Goal: Transaction & Acquisition: Purchase product/service

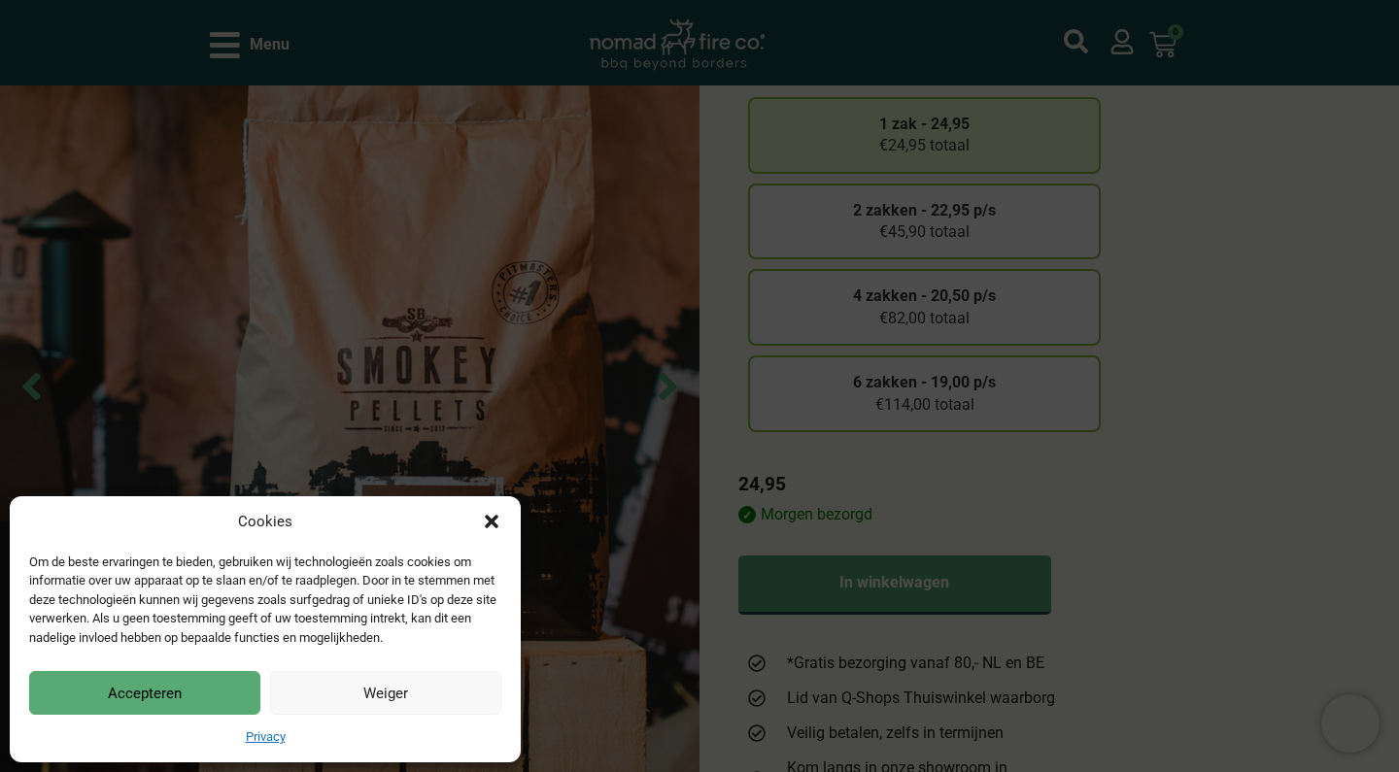
click at [1228, 424] on div "Cookies Om de beste ervaringen te bieden, gebruiken wij technologieën zoals coo…" at bounding box center [699, 386] width 1399 height 772
click at [966, 215] on div "Cookies Om de beste ervaringen te bieden, gebruiken wij technologieën zoals coo…" at bounding box center [699, 386] width 1399 height 772
click at [201, 693] on button "Accepteren" at bounding box center [144, 693] width 231 height 44
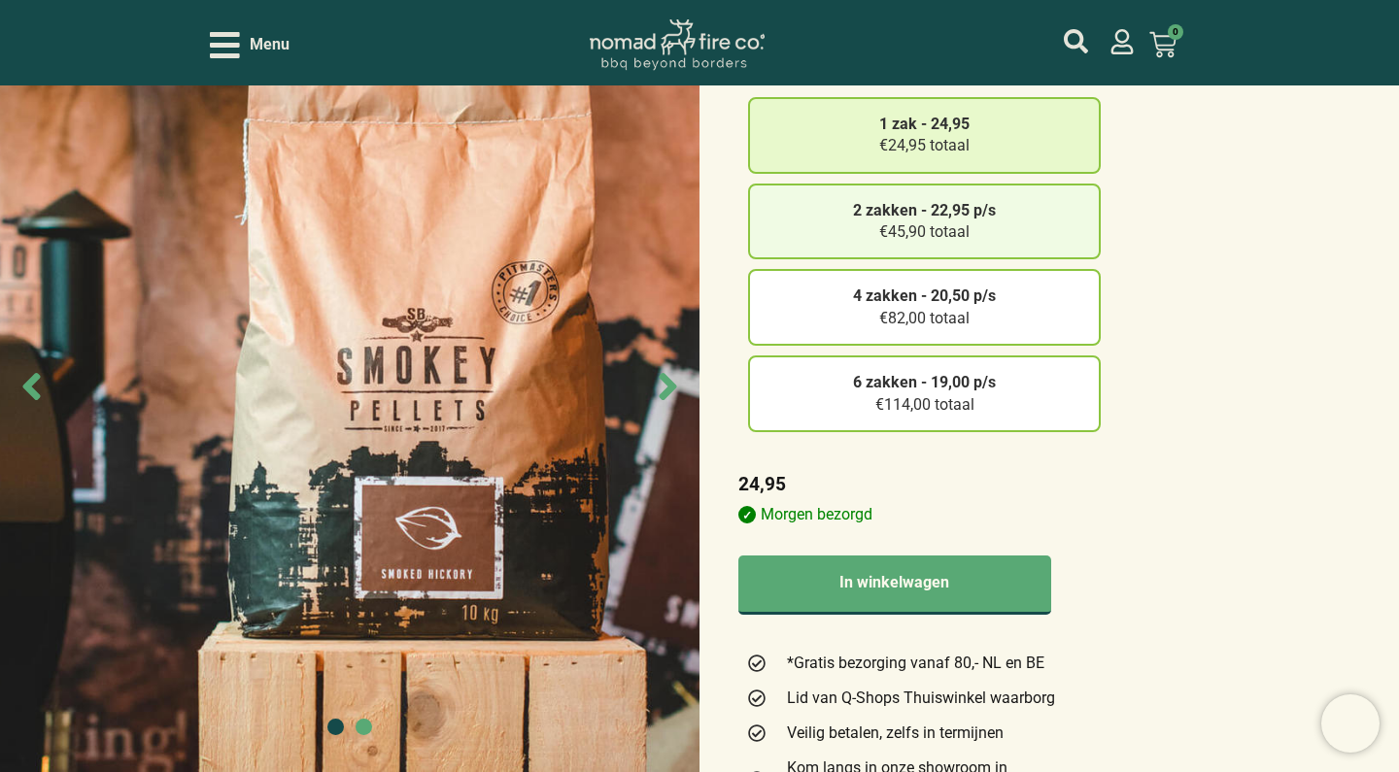
click at [948, 232] on div "2 zakken - 22,95 p/s €45,90 totaal" at bounding box center [924, 222] width 353 height 77
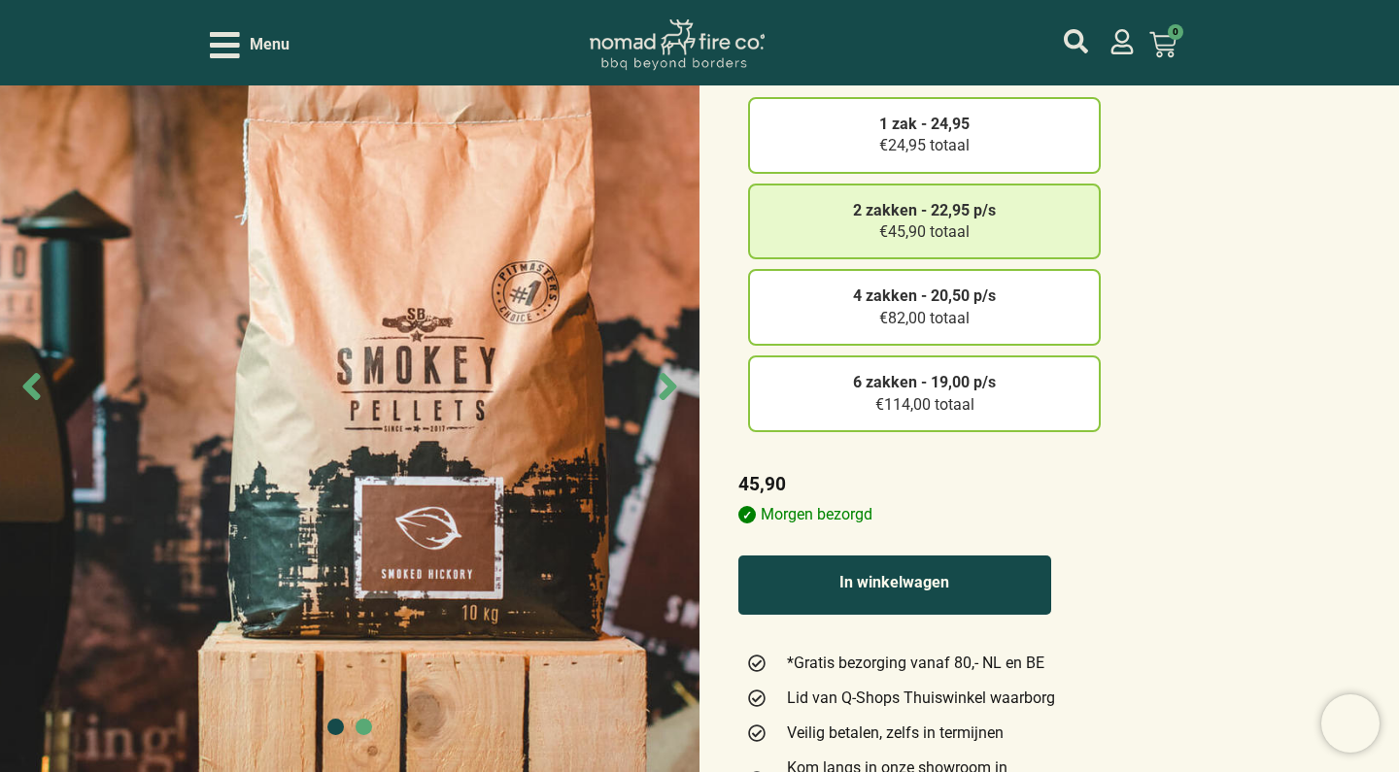
click at [1000, 575] on button "In winkelwagen" at bounding box center [894, 585] width 313 height 59
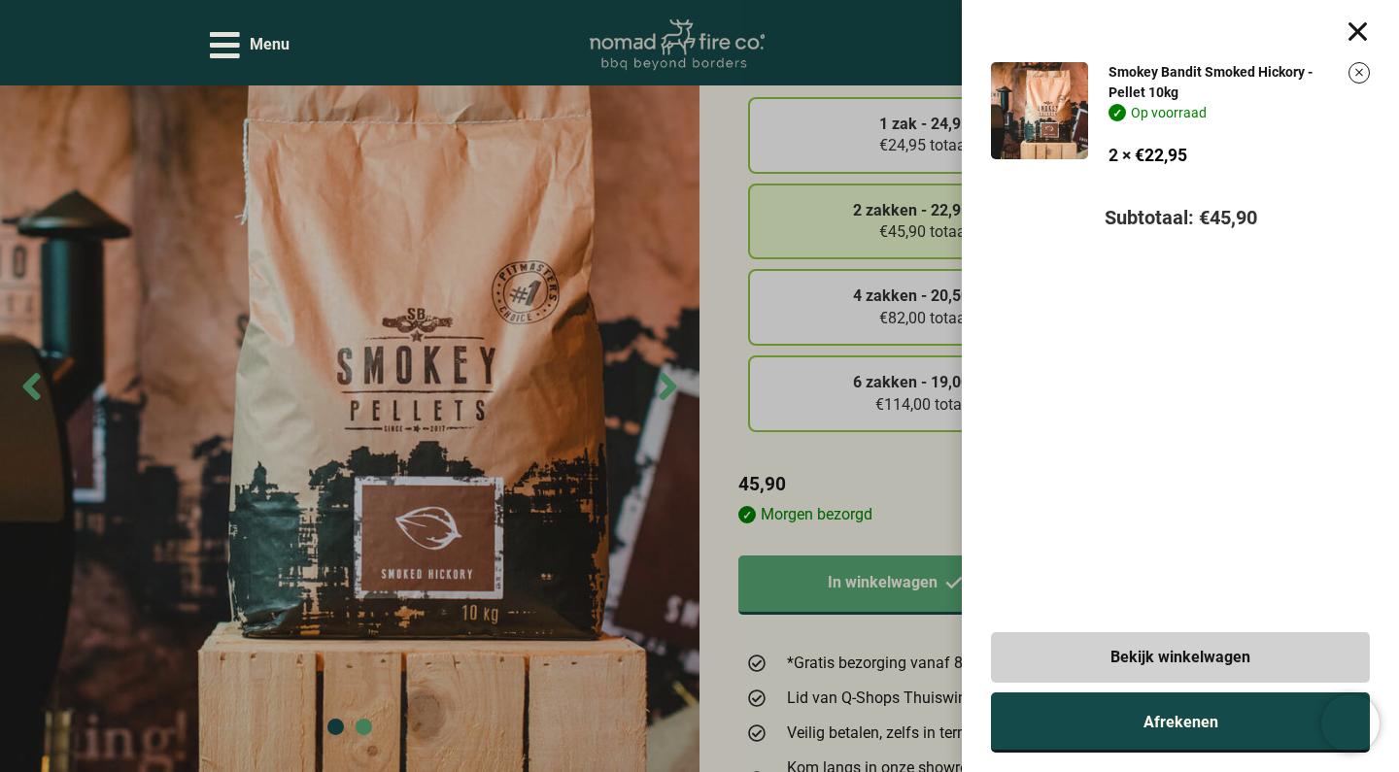
click at [1139, 740] on link "Afrekenen" at bounding box center [1180, 723] width 379 height 60
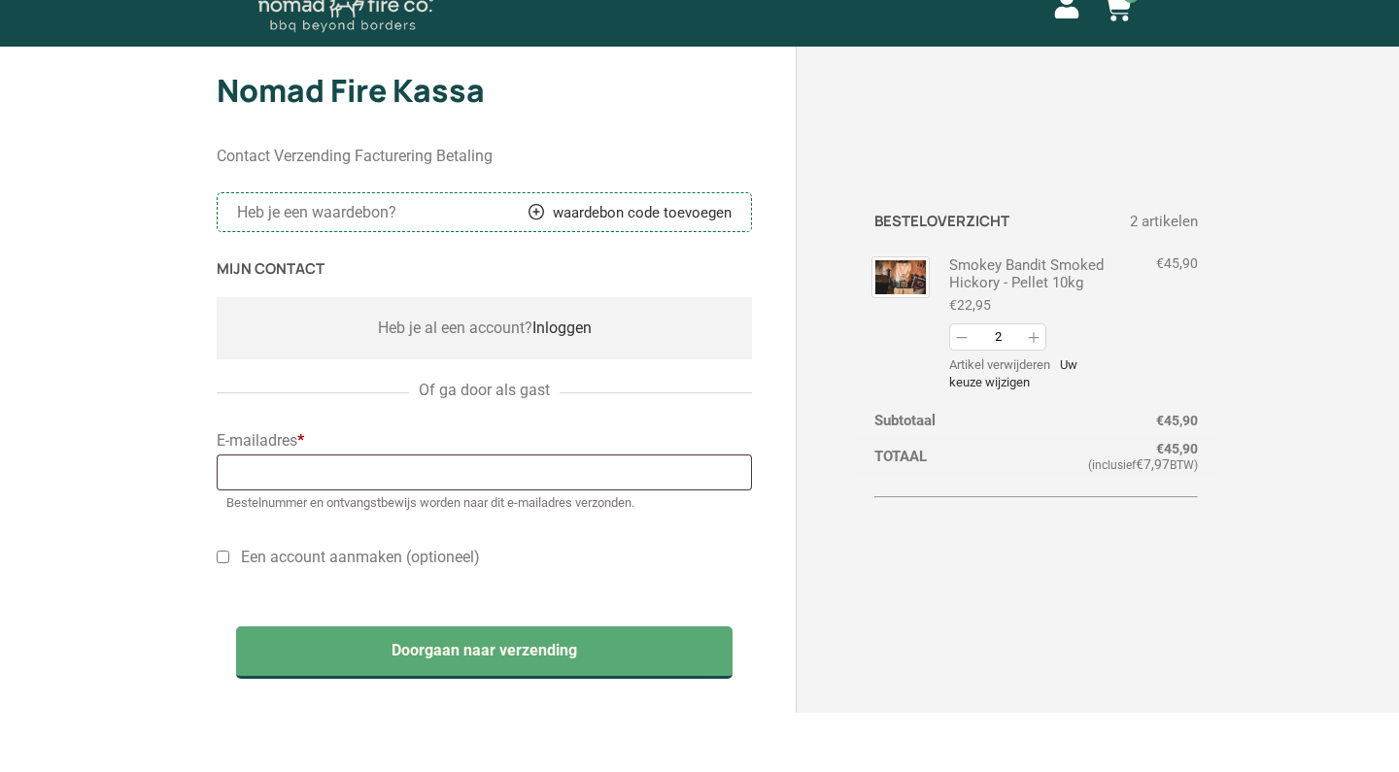
scroll to position [38, 0]
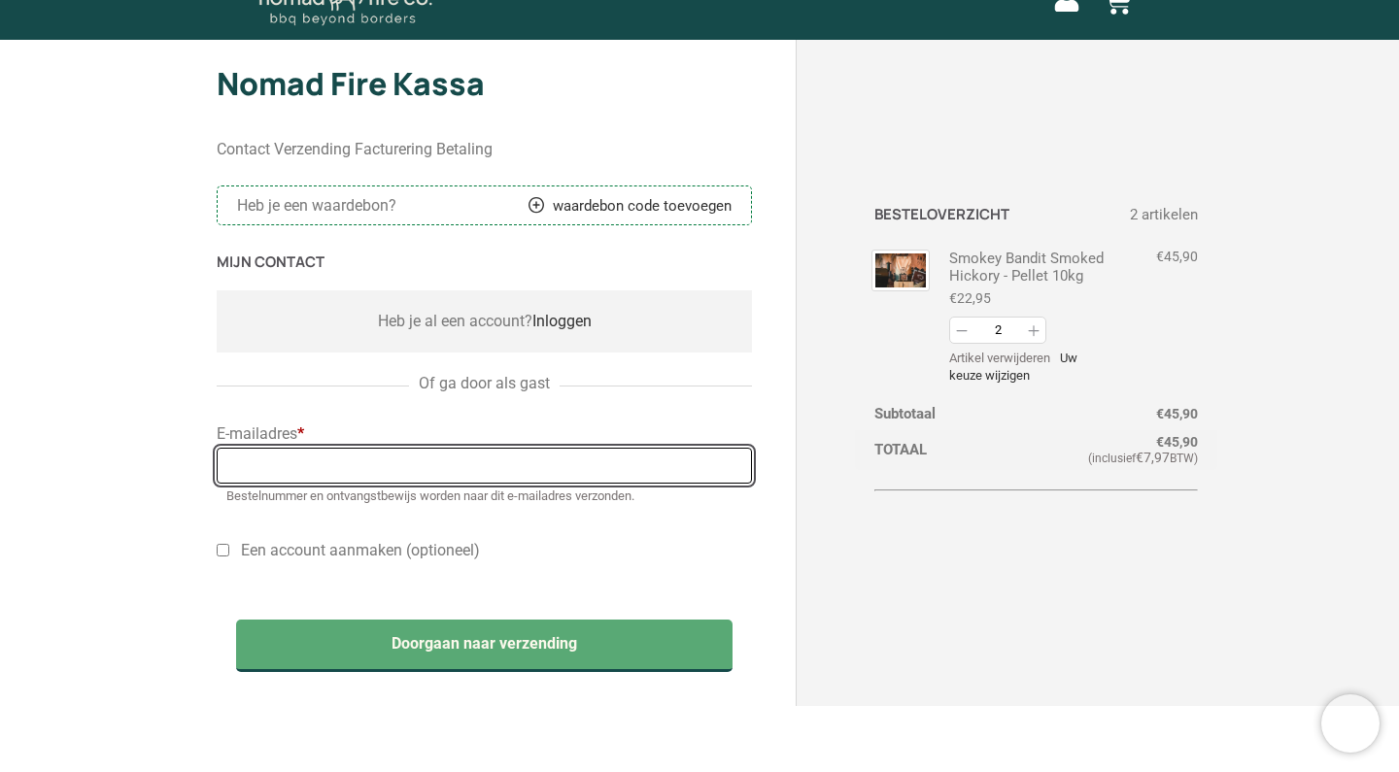
click at [327, 473] on input "E-mailadres *" at bounding box center [484, 466] width 535 height 36
type input "[EMAIL_ADDRESS][DOMAIN_NAME]"
select select "NL"
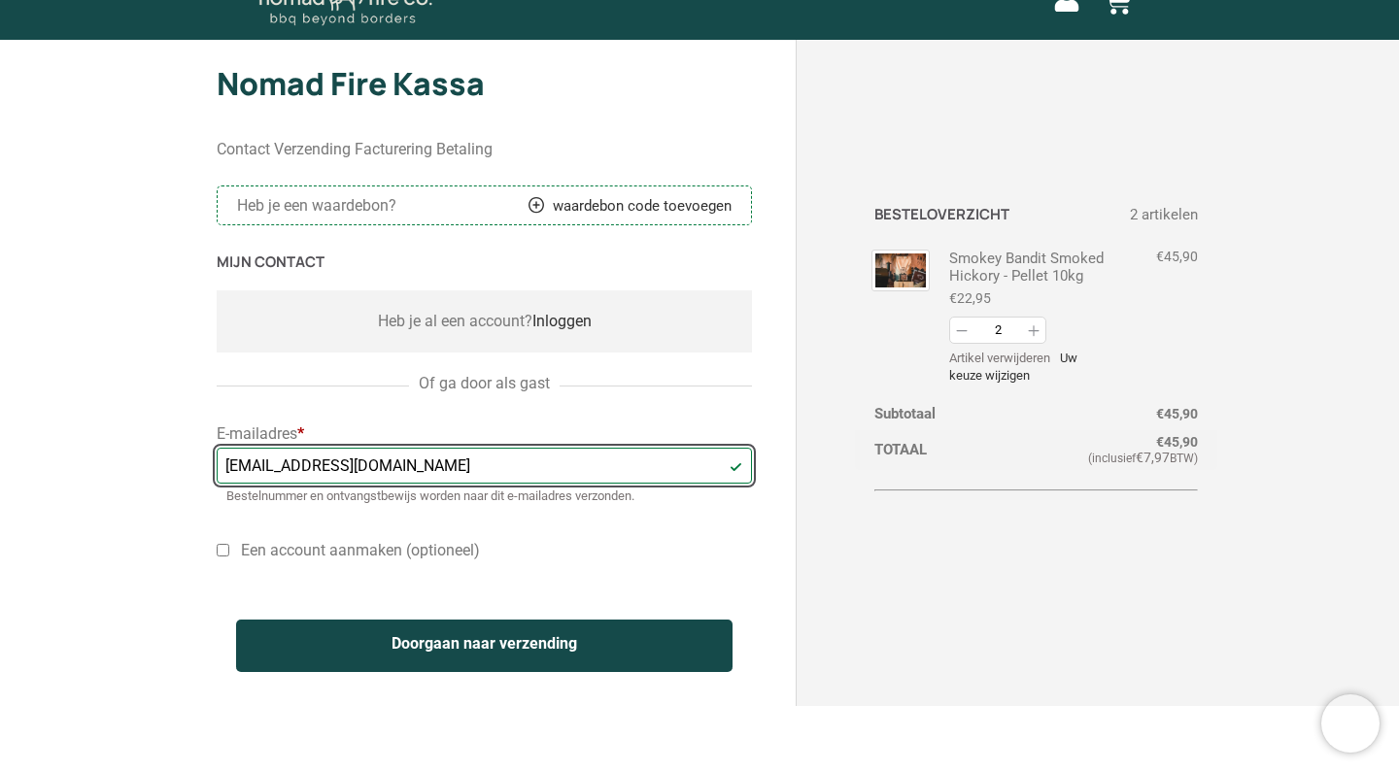
type input "[EMAIL_ADDRESS][DOMAIN_NAME]"
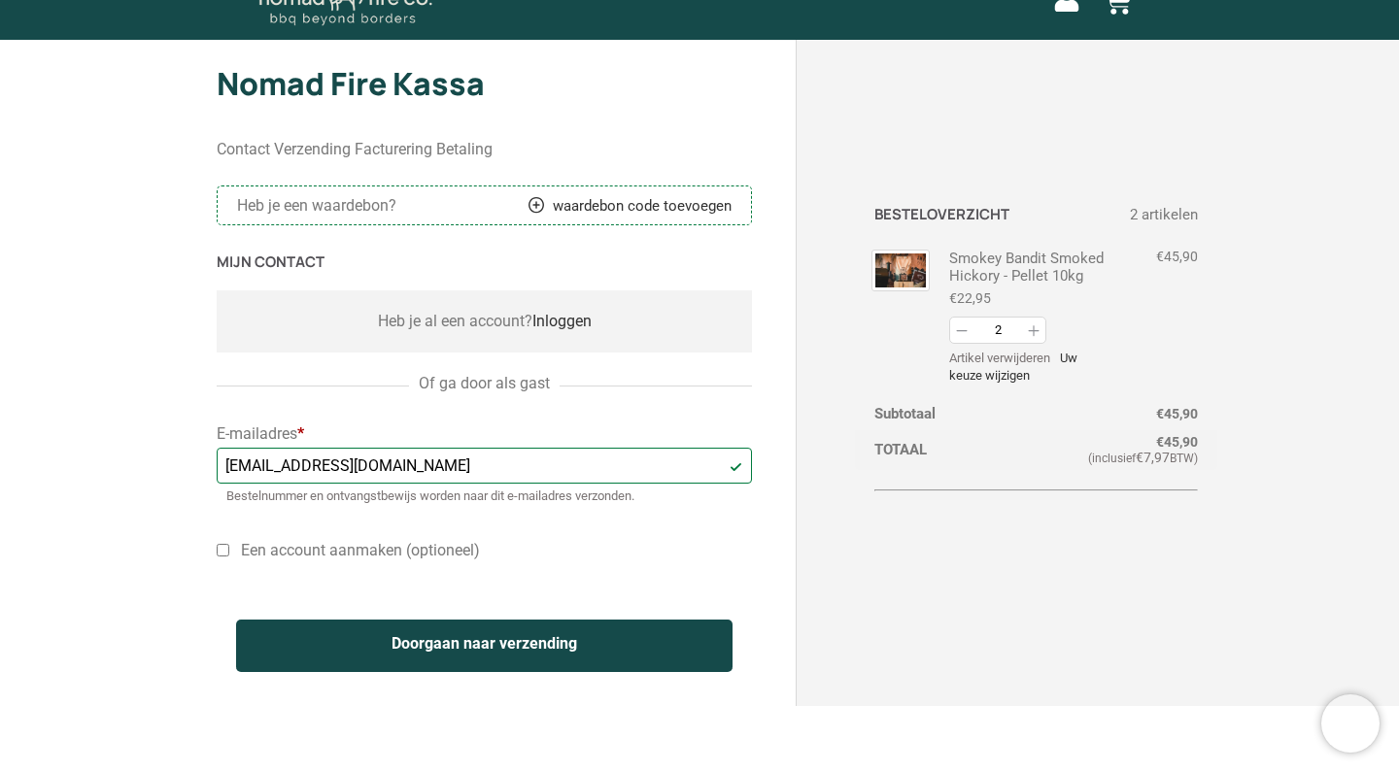
click at [361, 628] on button "Doorgaan naar verzending" at bounding box center [484, 646] width 496 height 52
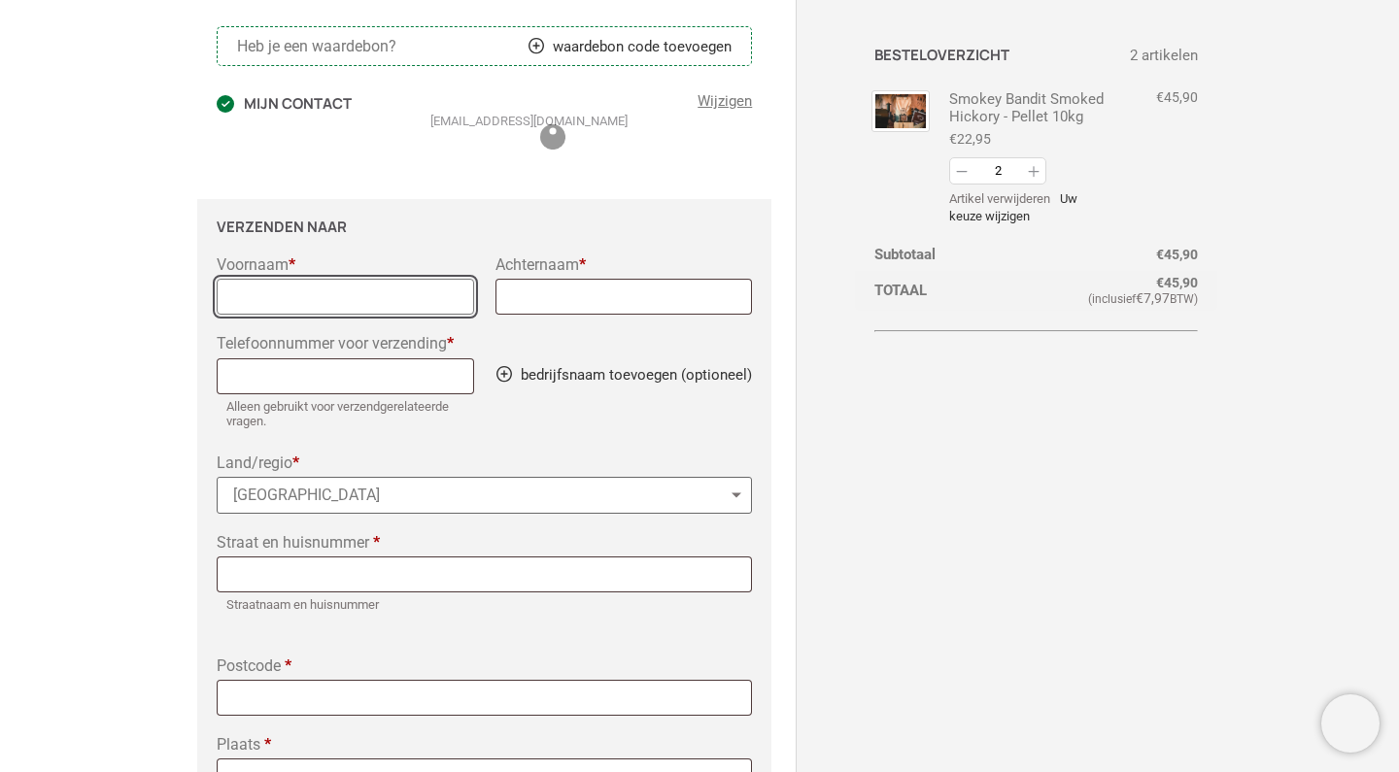
scroll to position [225, 0]
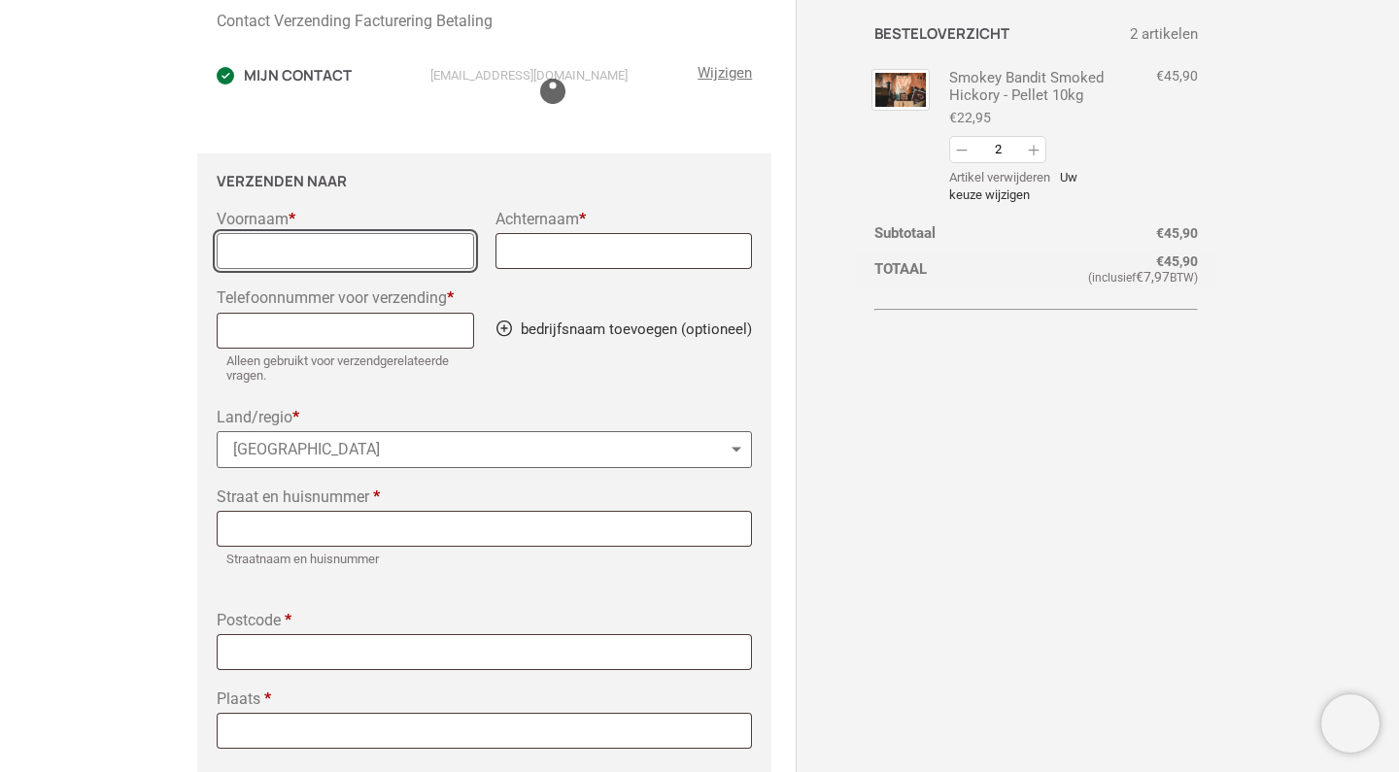
select select "NL"
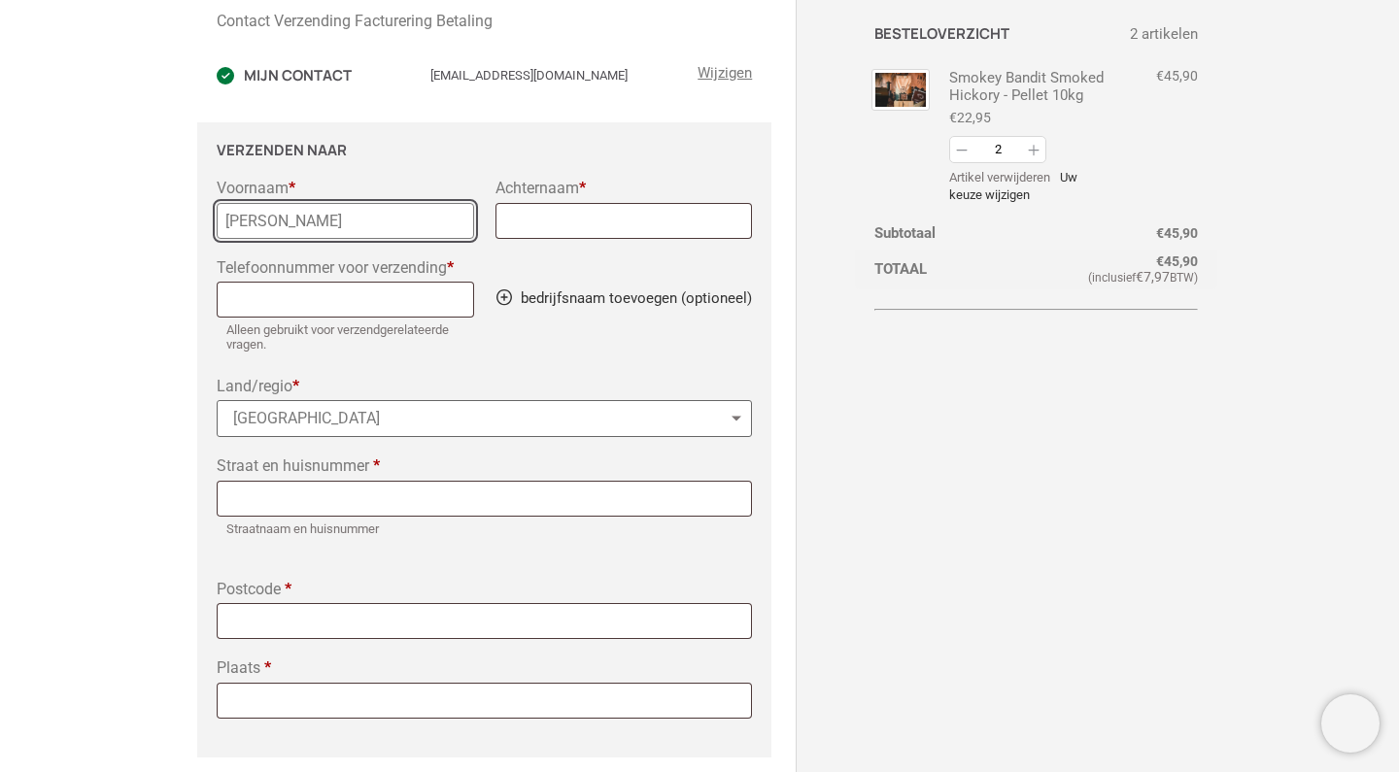
type input "Walter"
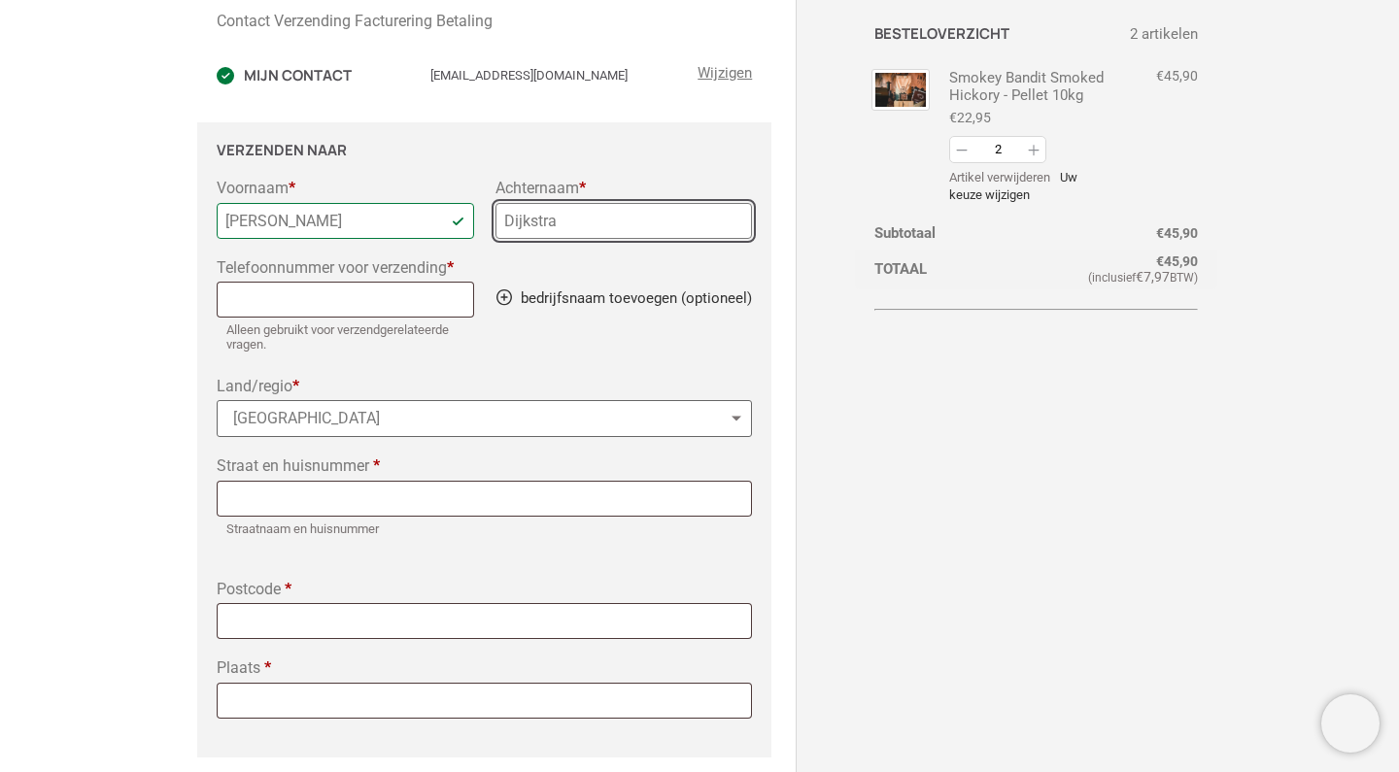
type input "Dijkstra"
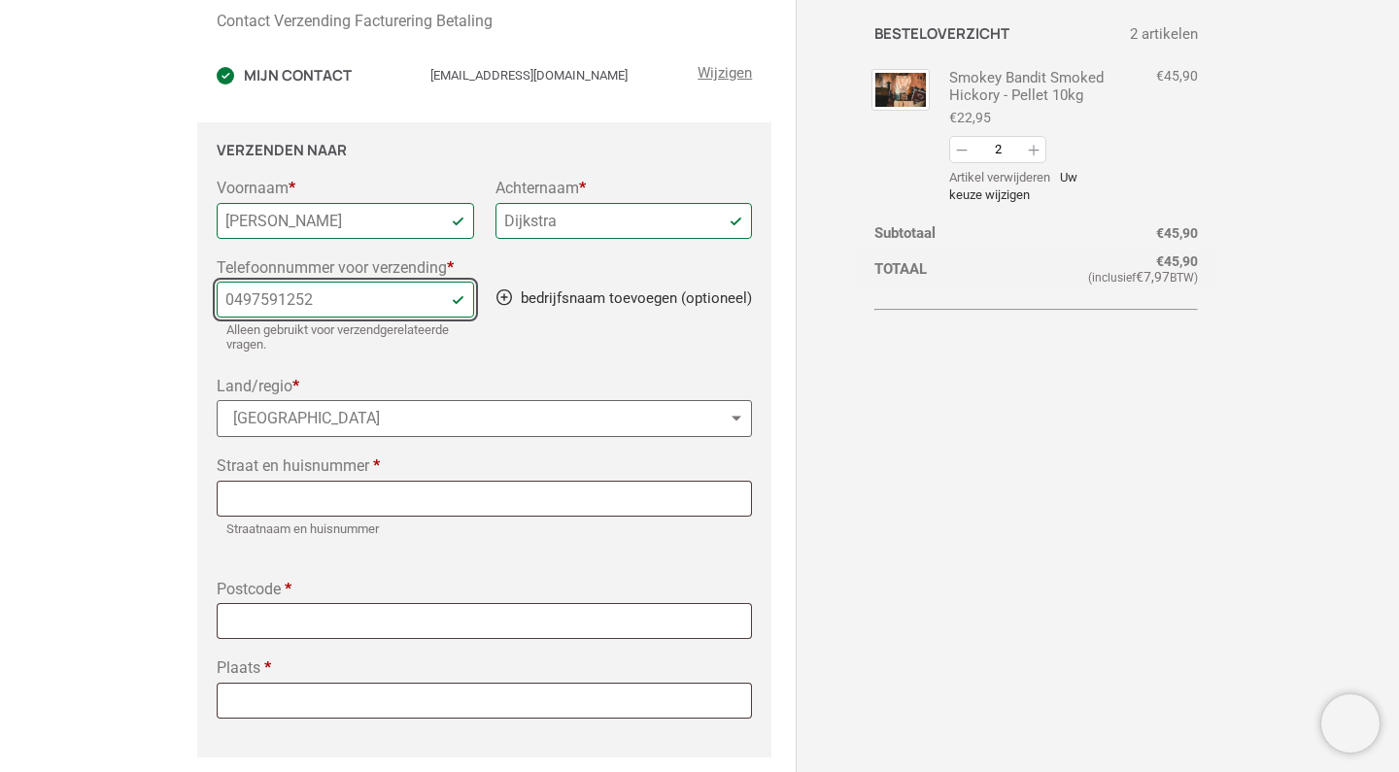
type input "0497591252"
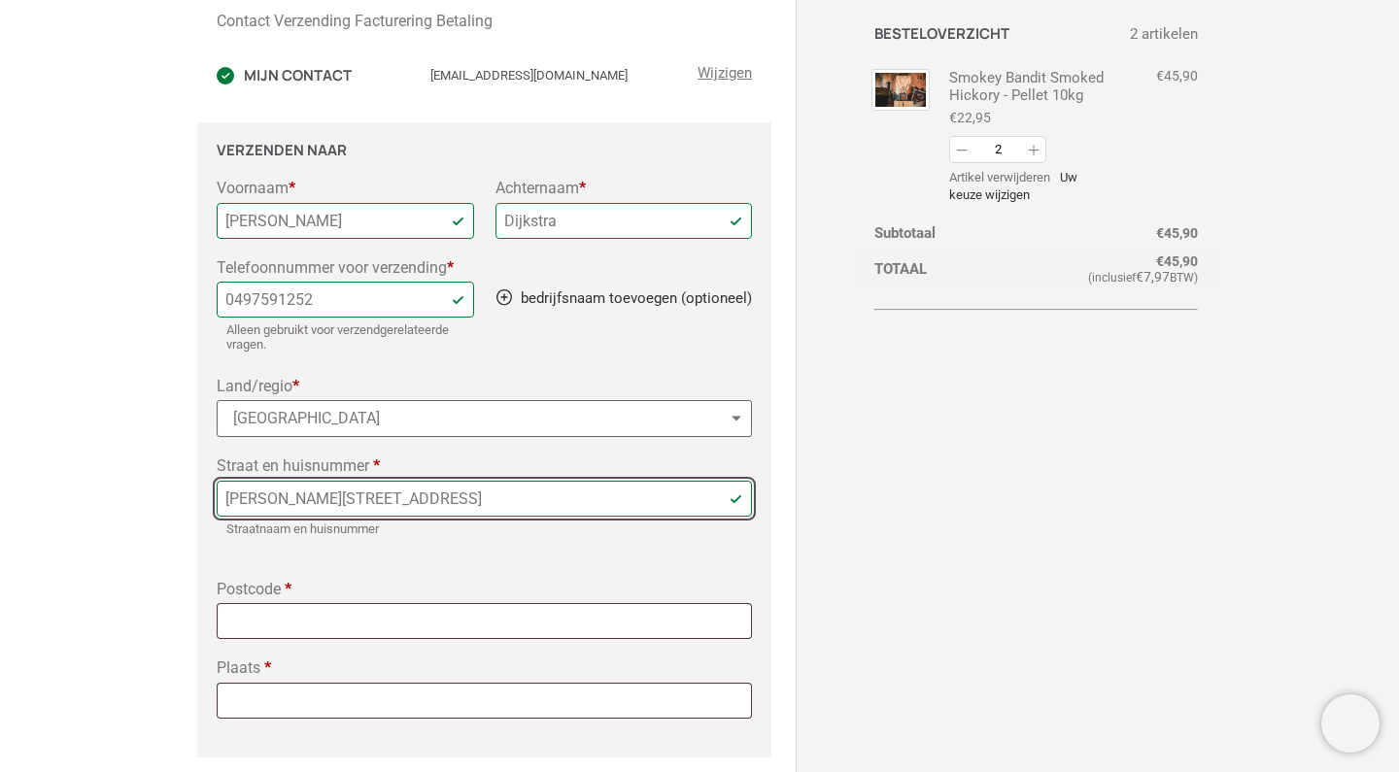
type input "[PERSON_NAME][STREET_ADDRESS]"
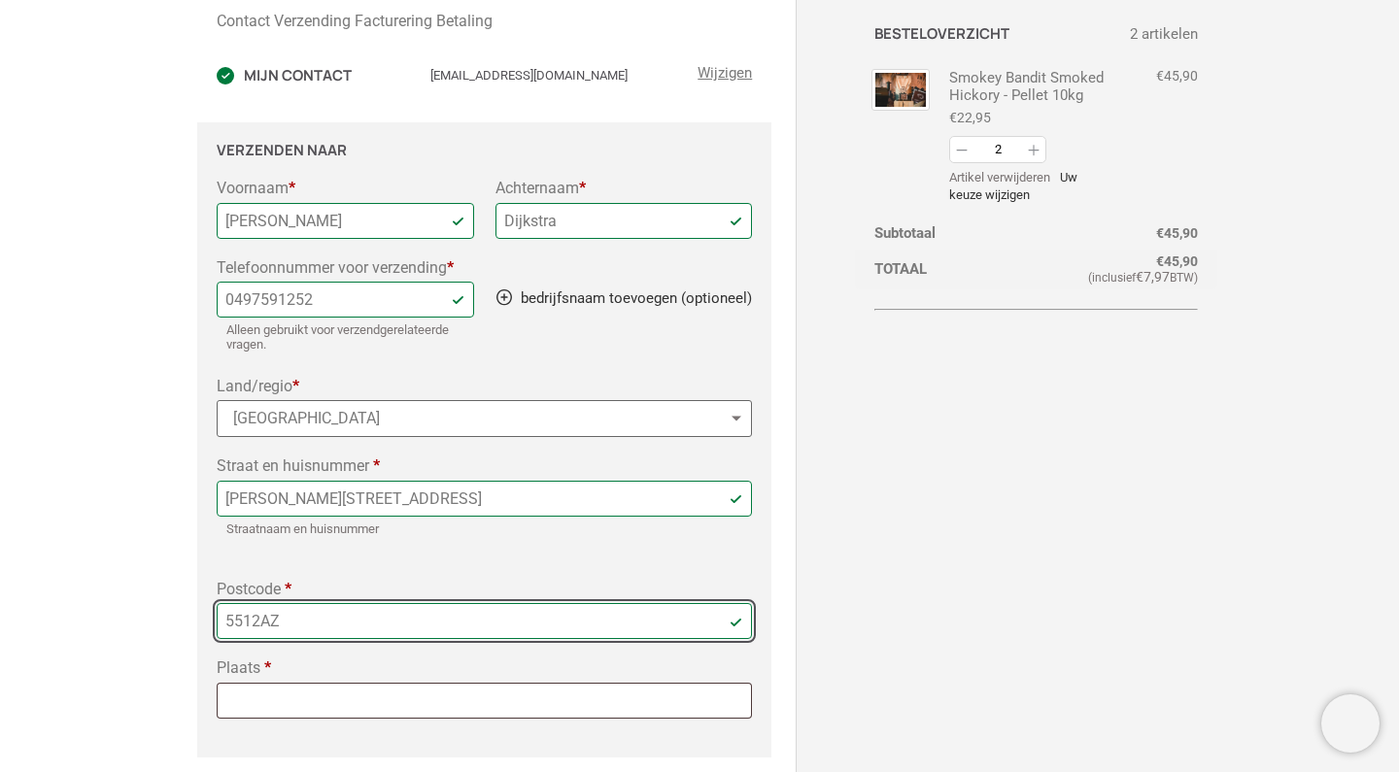
type input "5512AZ"
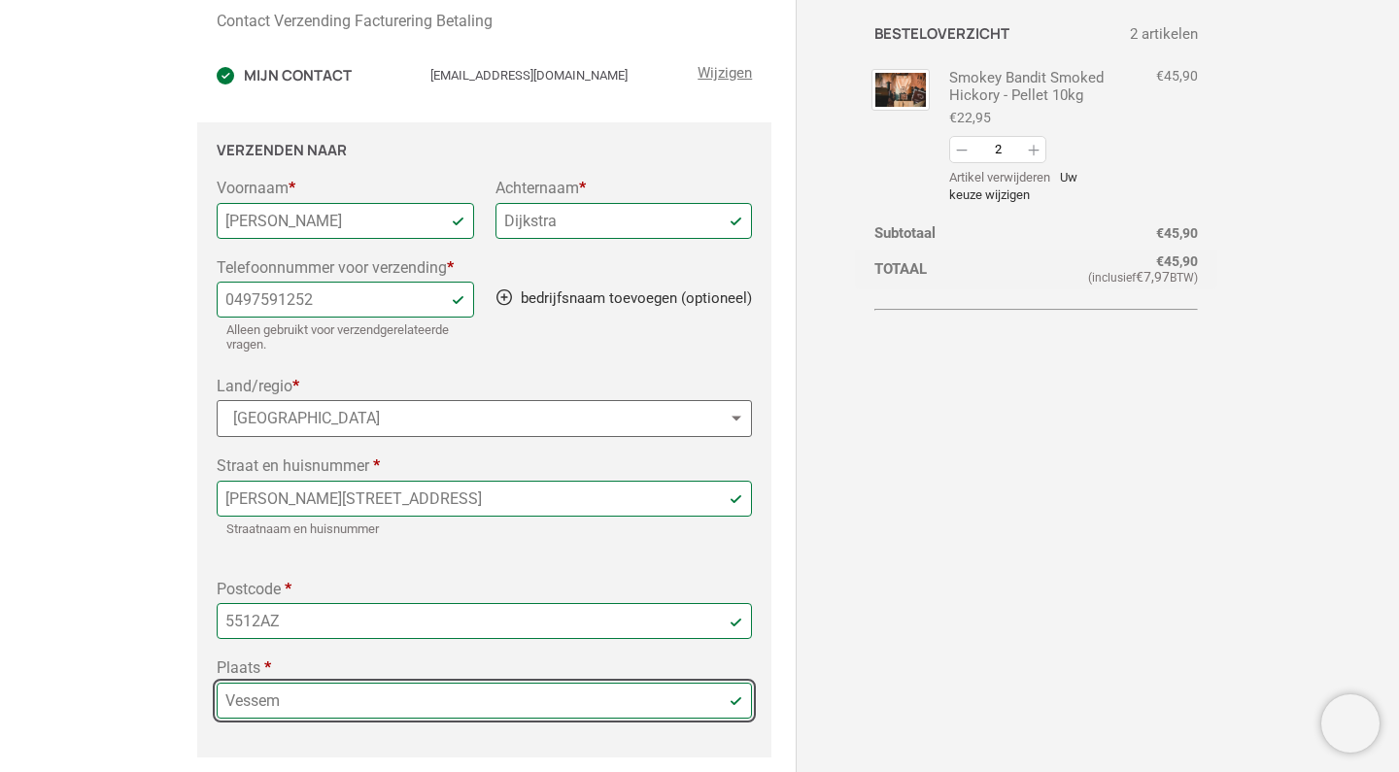
type input "Vessem"
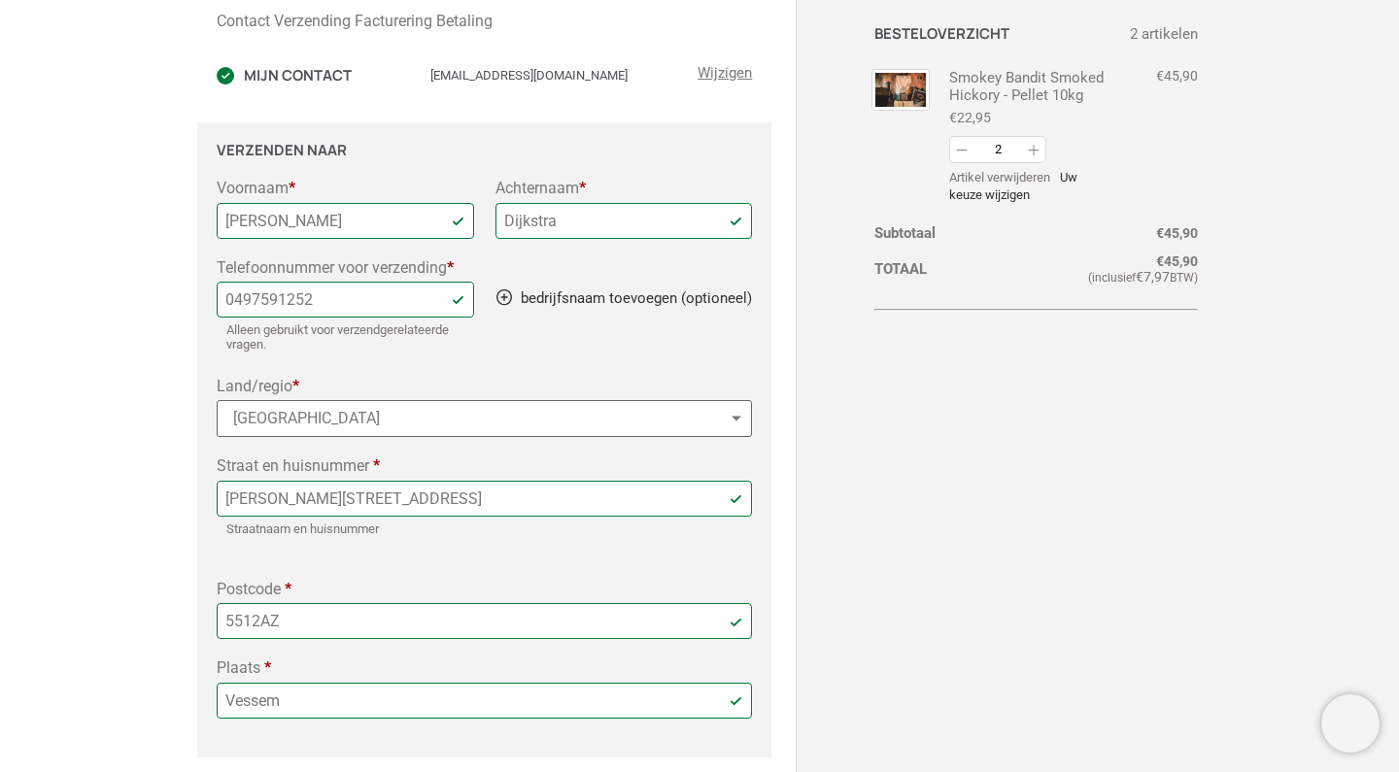
click at [926, 607] on div "Contact Verzending Facturering Betaling Heb je een waardebon? waardebon code to…" at bounding box center [700, 525] width 966 height 1188
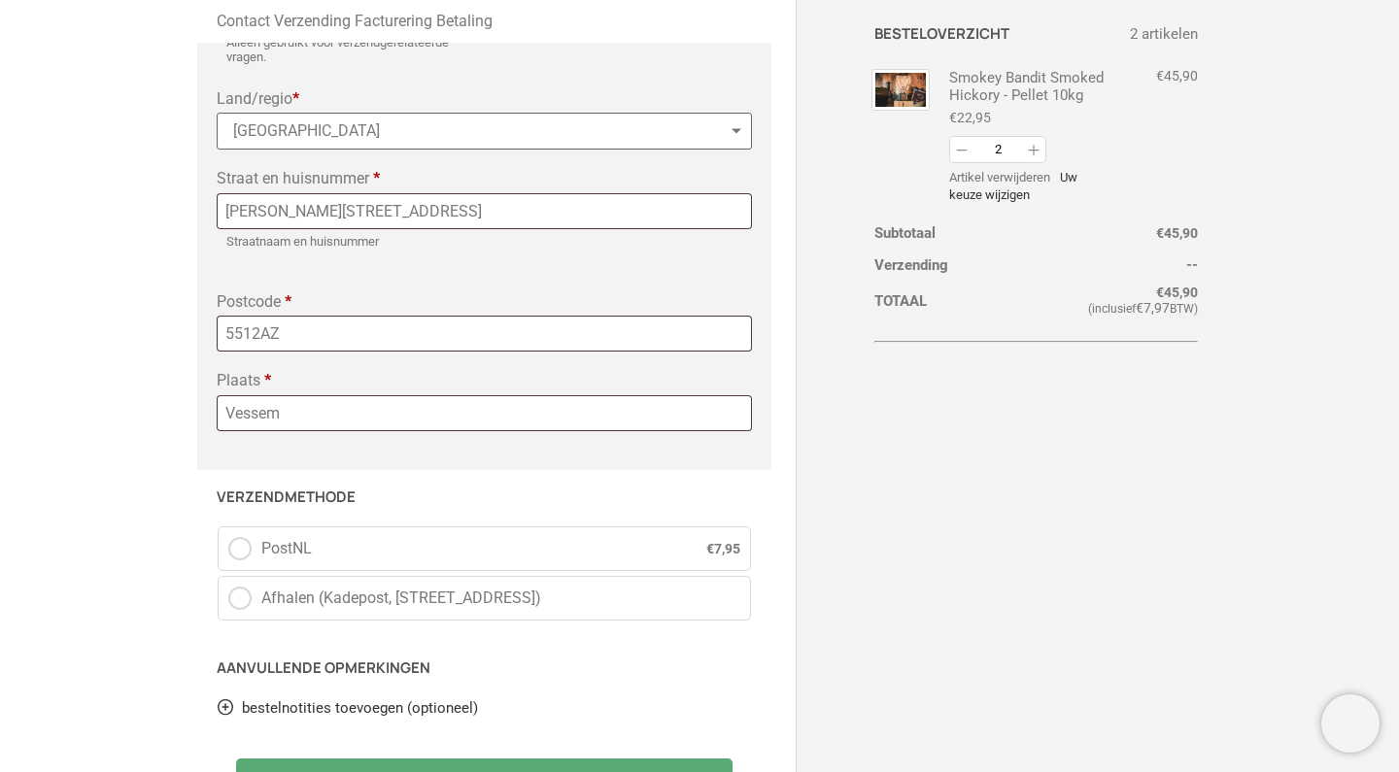
scroll to position [565, 0]
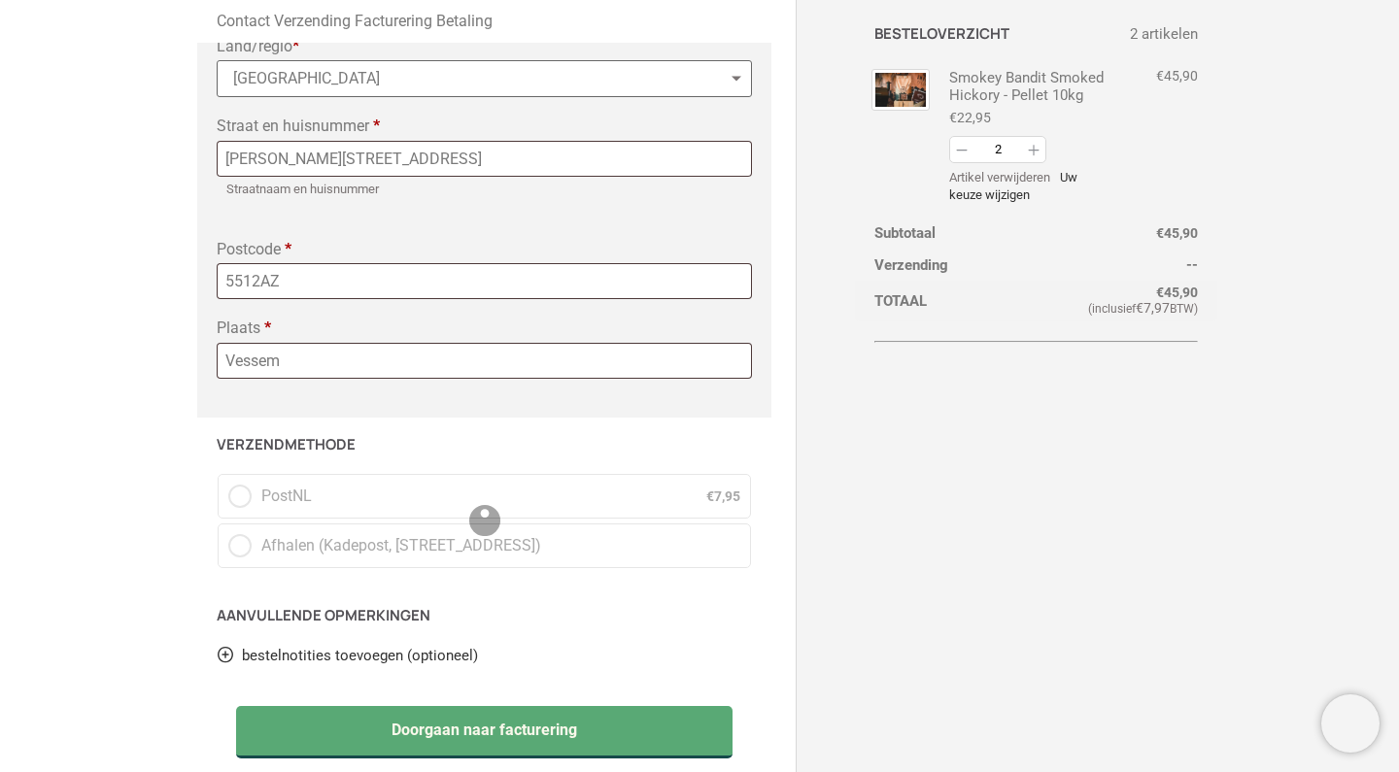
select select "NL"
click at [795, 422] on div "Heb je een waardebon? waardebon code toevoegen Toepassen Contact Mijn contact H…" at bounding box center [700, 225] width 966 height 1145
click at [247, 491] on label "PostNL € 7,95" at bounding box center [484, 496] width 533 height 45
click at [219, 475] on input "PostNL € 7,95" at bounding box center [218, 474] width 1 height 1
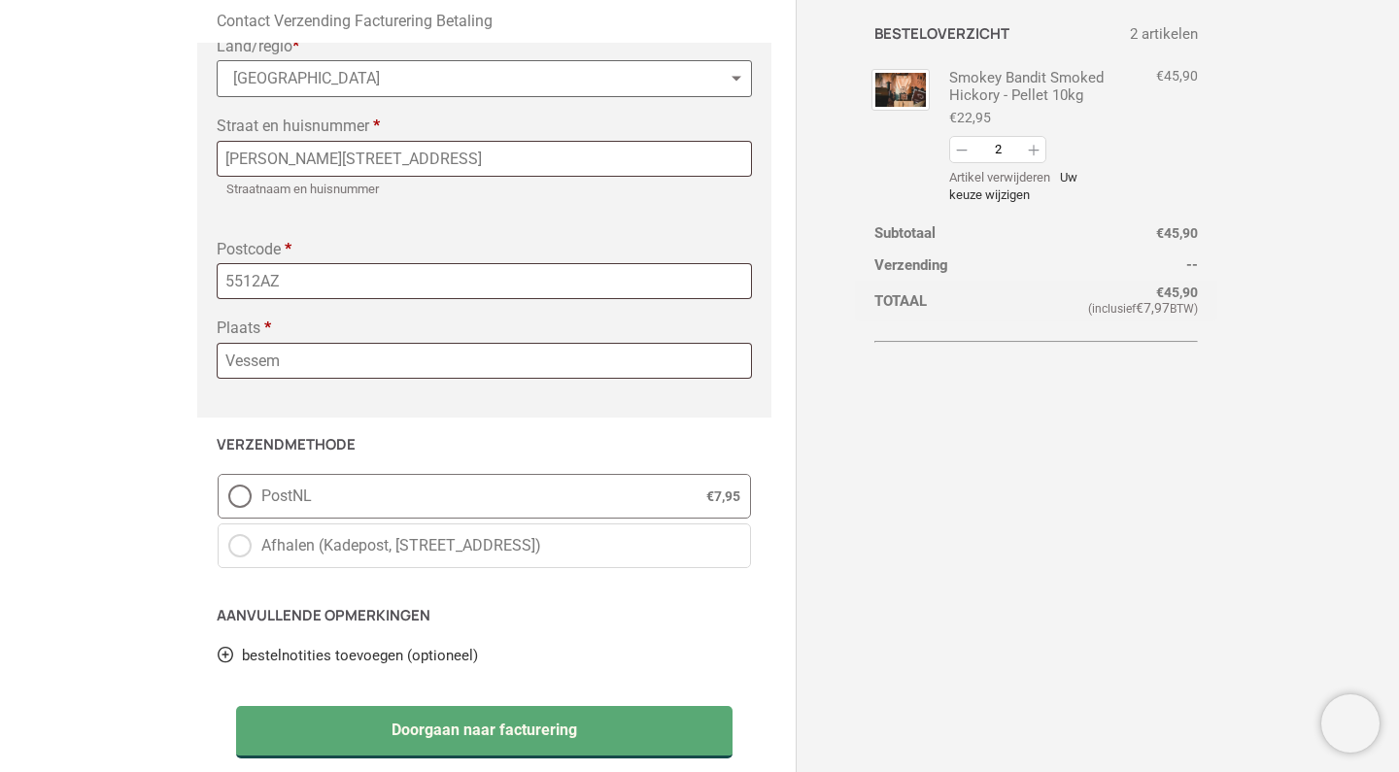
radio input "true"
select select "NL"
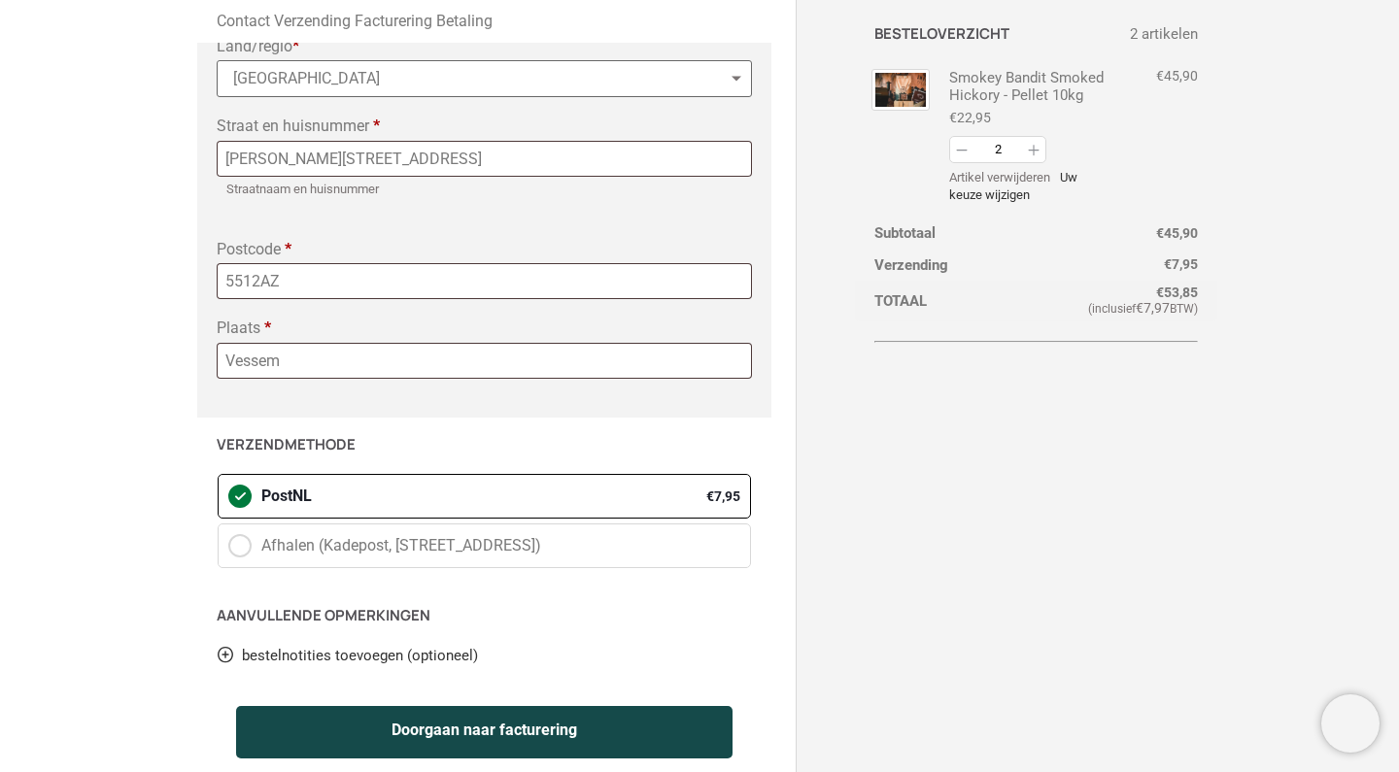
click at [540, 736] on button "Doorgaan naar facturering" at bounding box center [484, 732] width 496 height 52
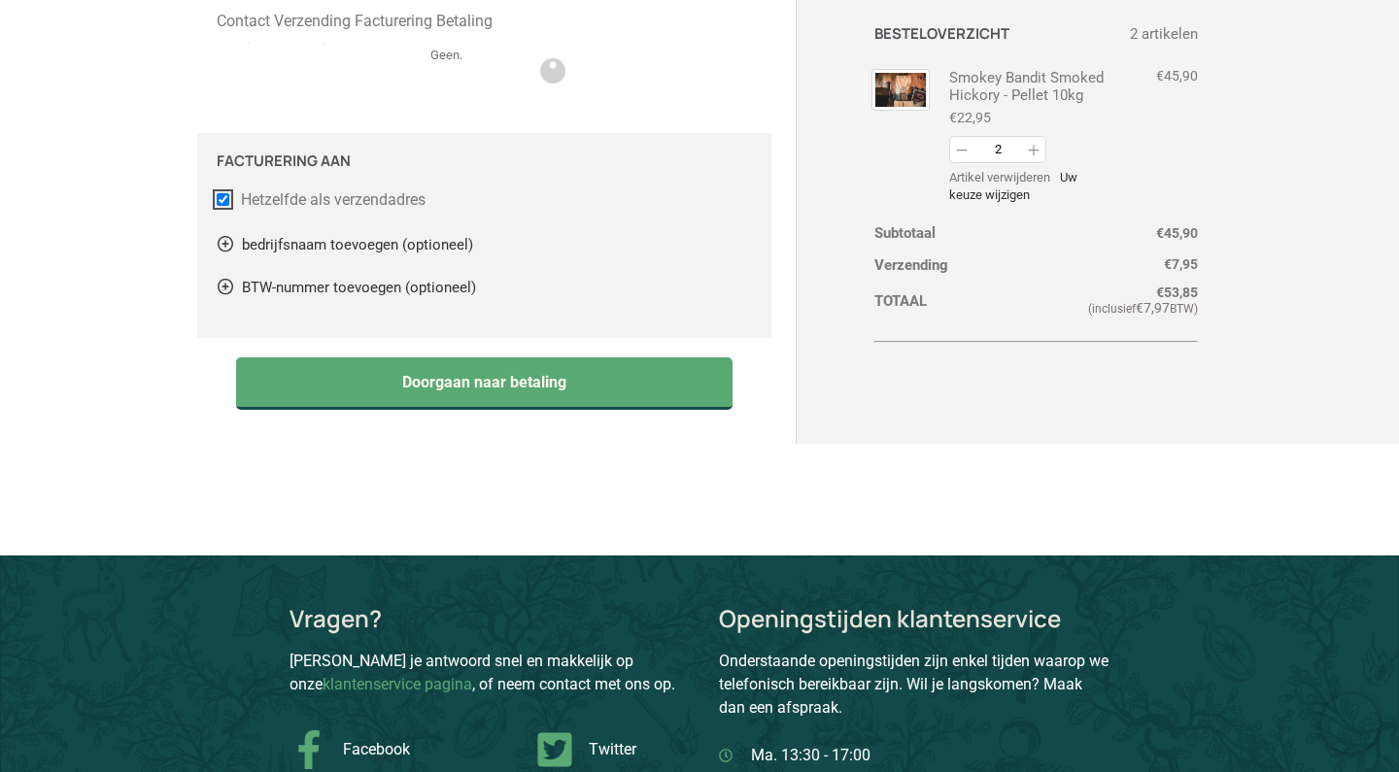
scroll to position [281, 0]
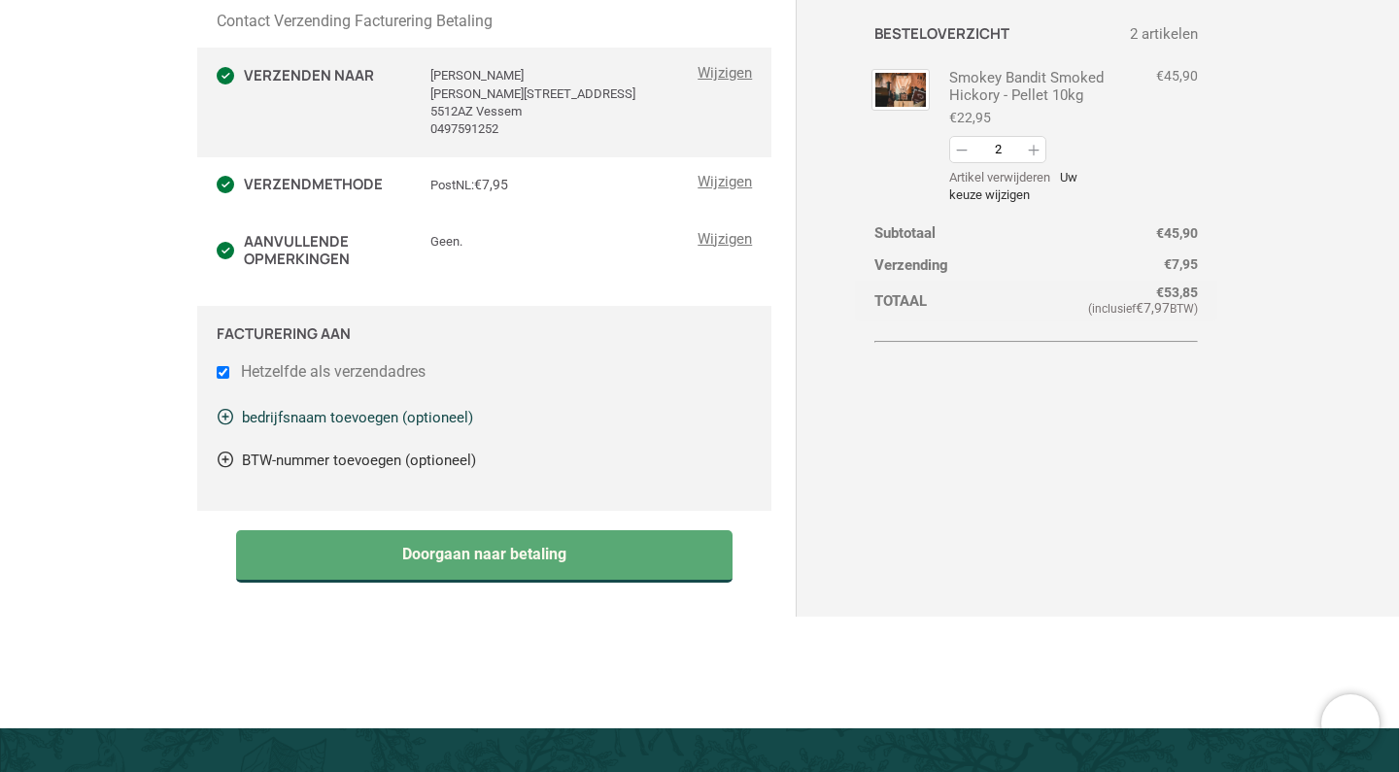
click at [256, 411] on link "bedrijfsnaam toevoegen (optioneel)" at bounding box center [345, 417] width 256 height 17
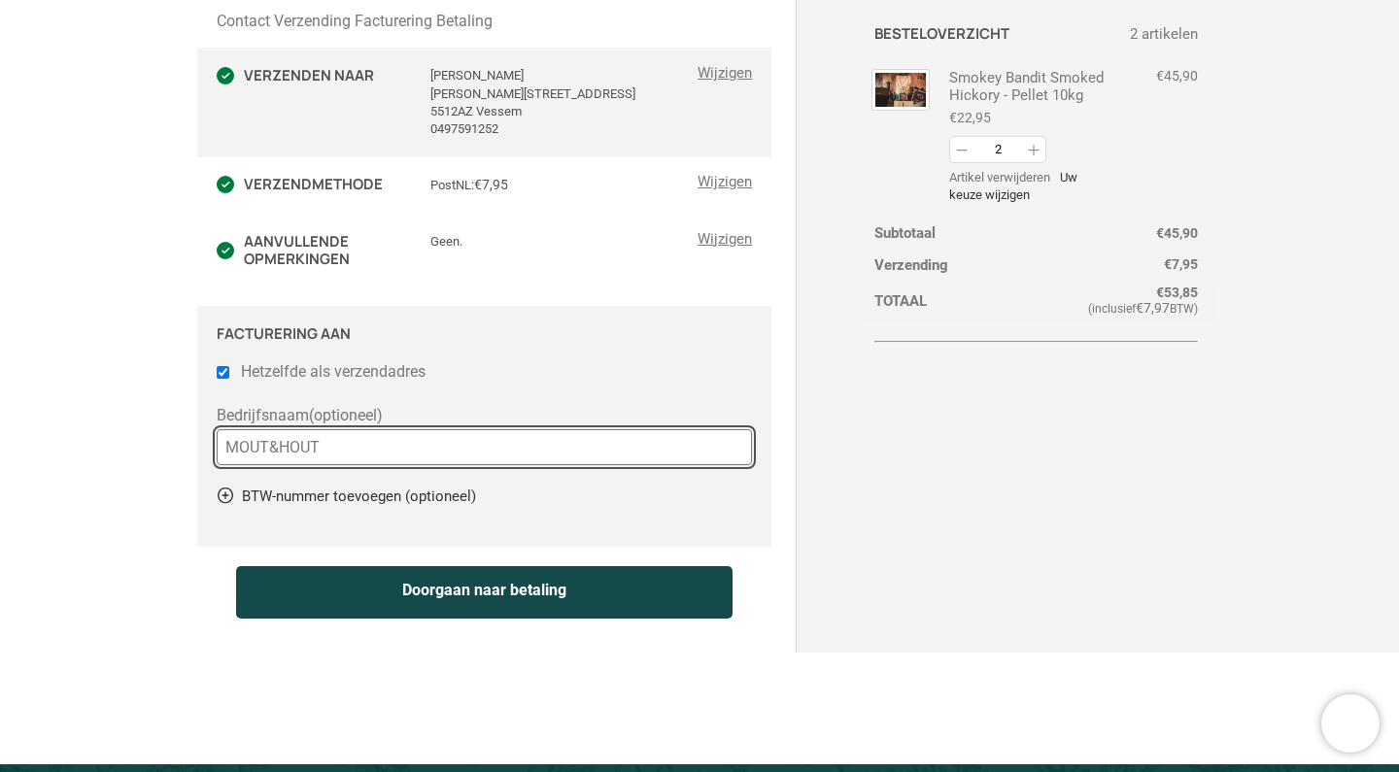
type input "MOUT&HOUT"
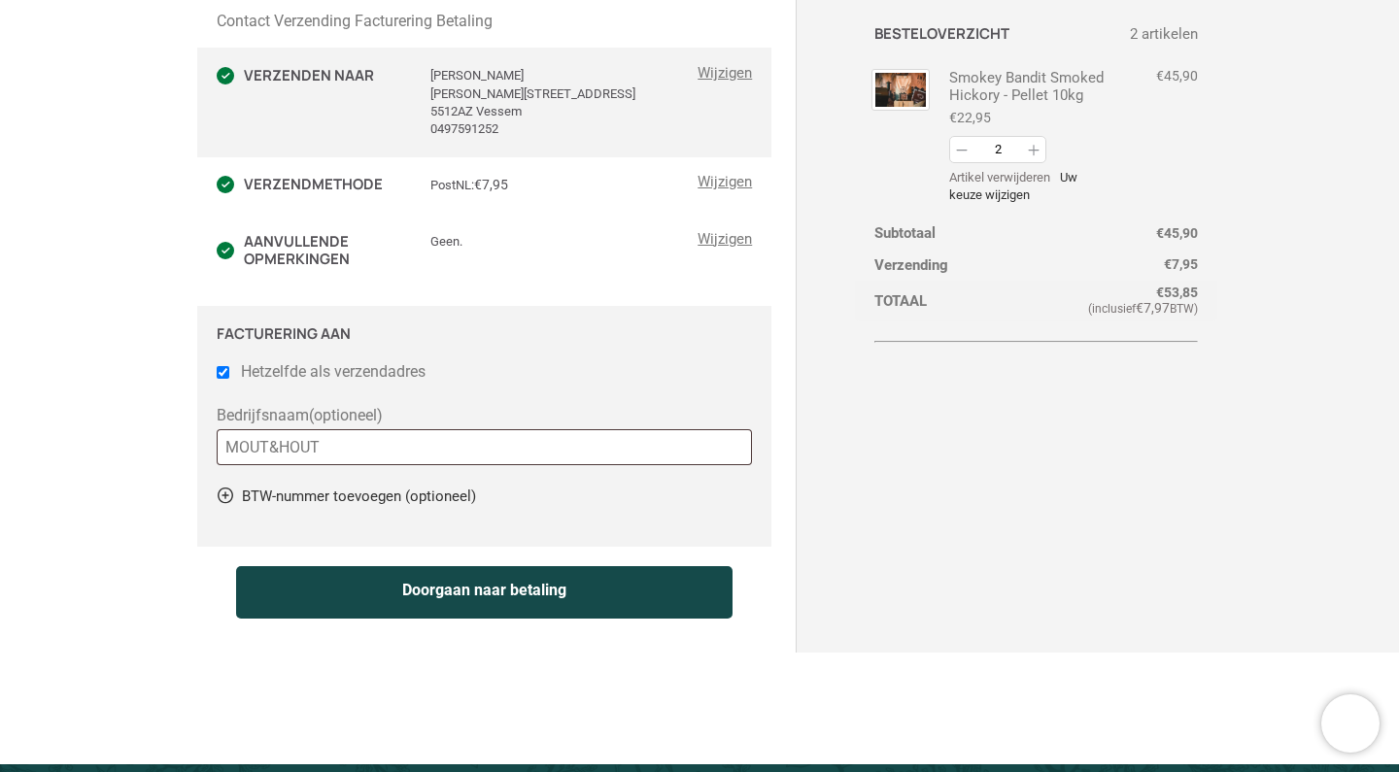
click at [471, 605] on button "Doorgaan naar betaling" at bounding box center [484, 592] width 496 height 52
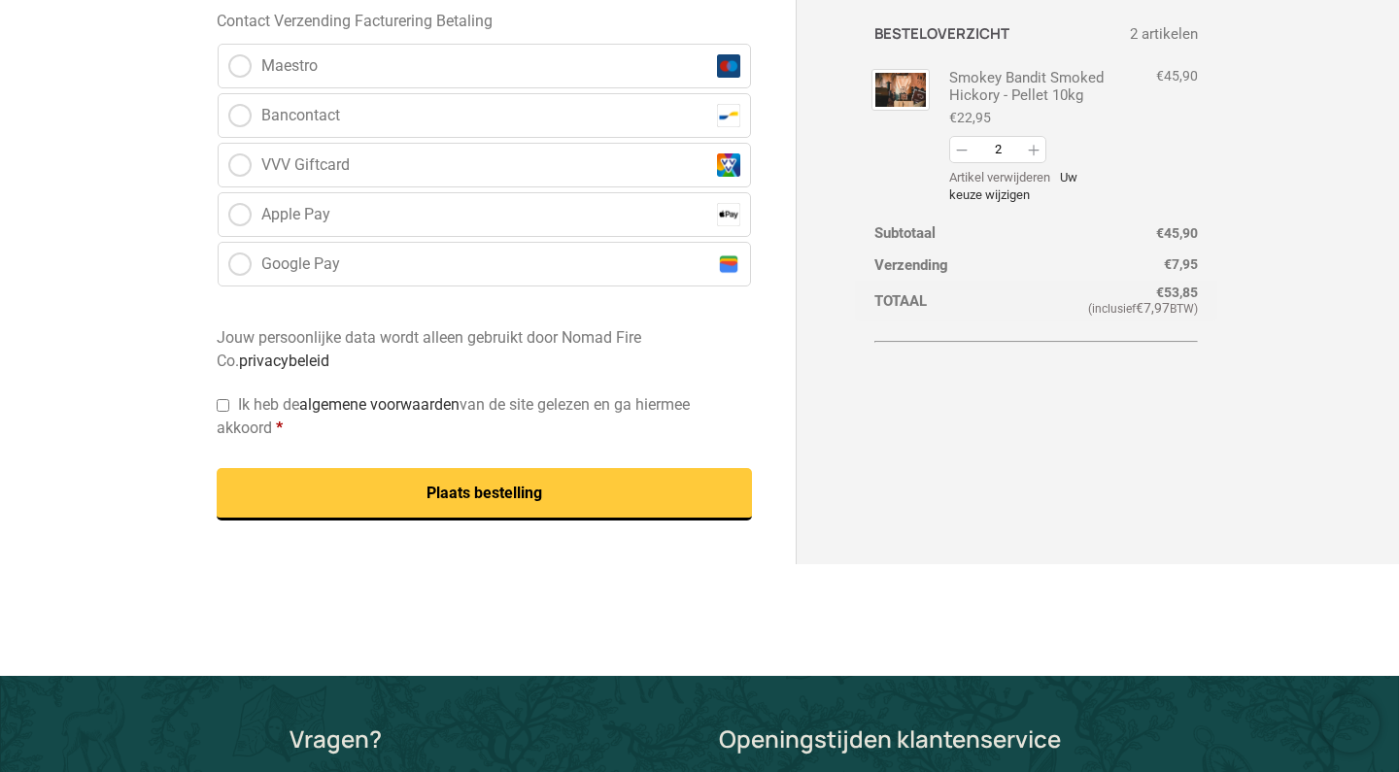
scroll to position [1200, 0]
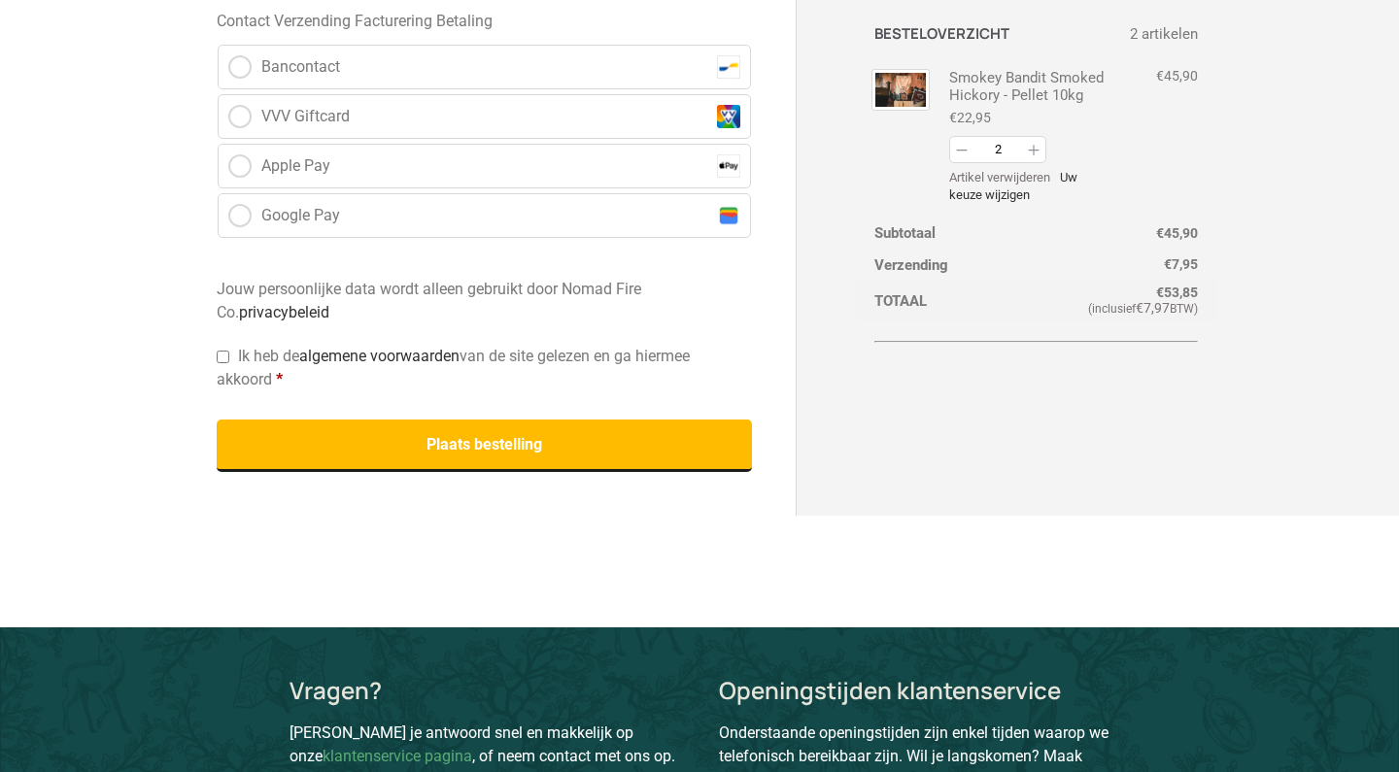
click at [458, 458] on button "Plaats bestelling" at bounding box center [484, 446] width 535 height 52
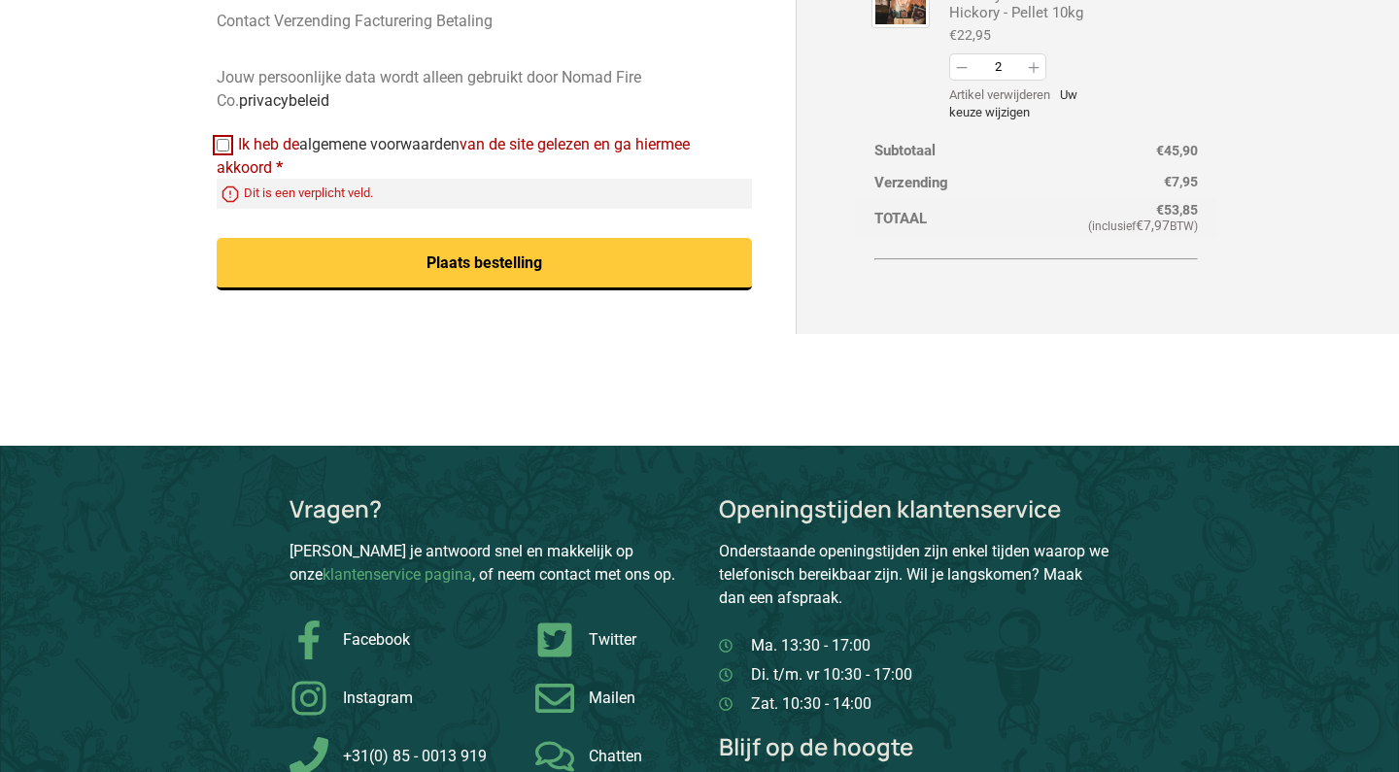
scroll to position [1381, 0]
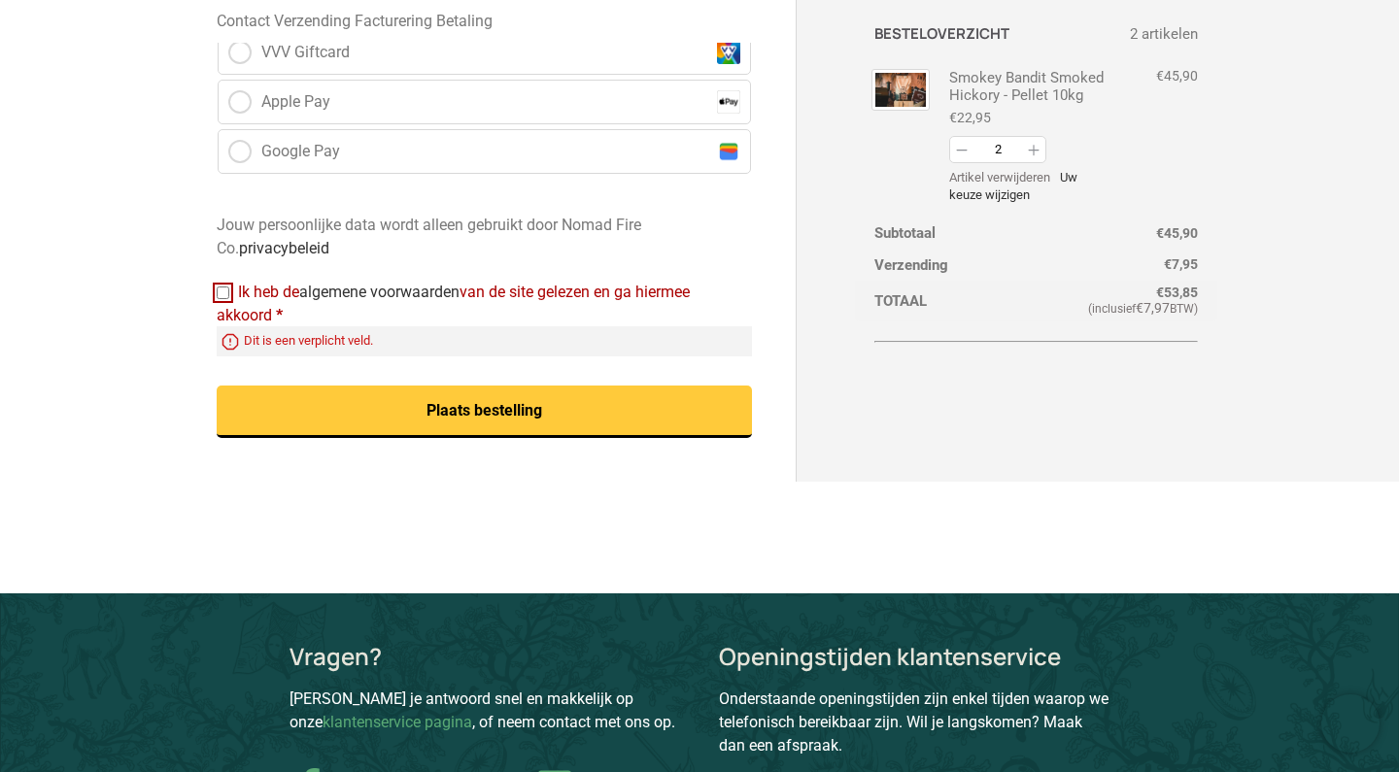
click at [222, 289] on input "Ik heb de algemene voorwaarden van de site gelezen en ga hiermee akkoord *" at bounding box center [223, 293] width 13 height 13
checkbox input "true"
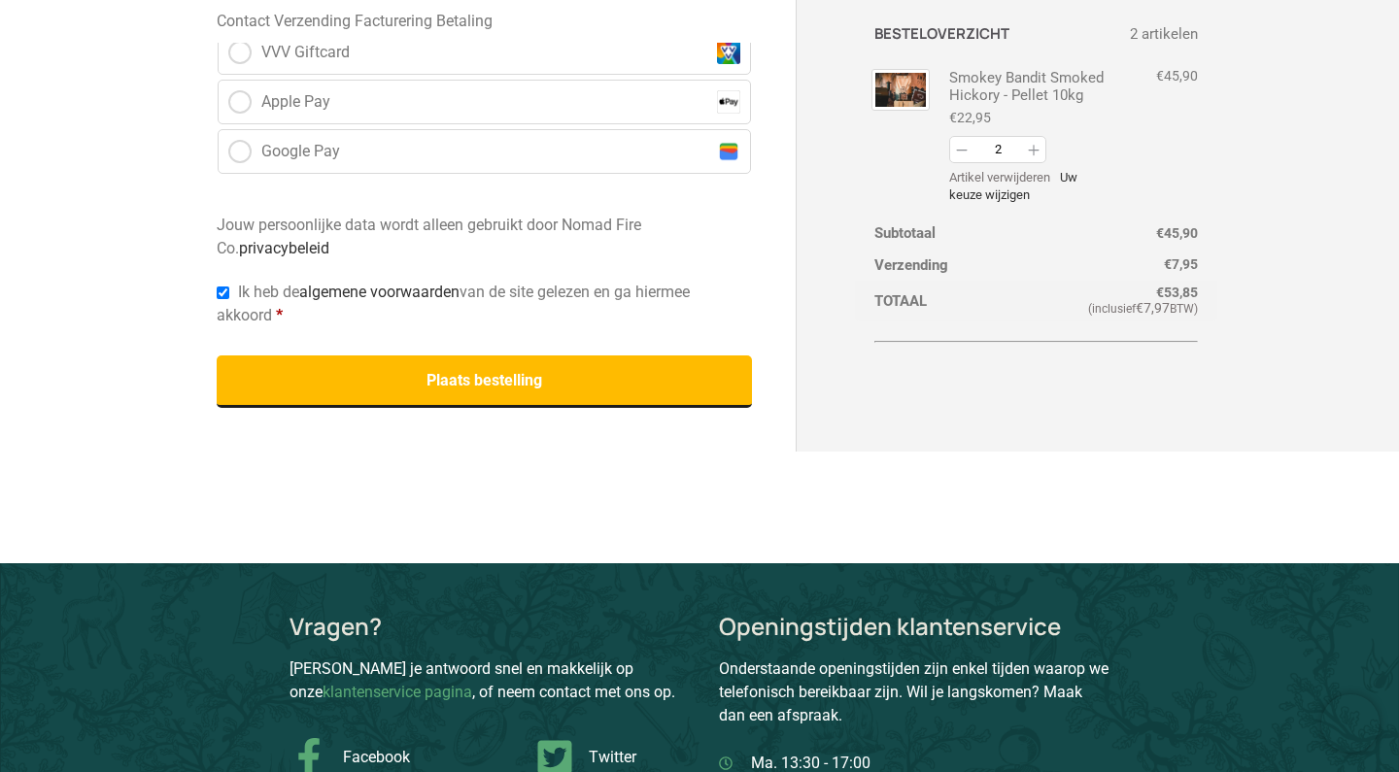
click at [400, 391] on button "Plaats bestelling" at bounding box center [484, 382] width 535 height 52
